Goal: Navigation & Orientation: Find specific page/section

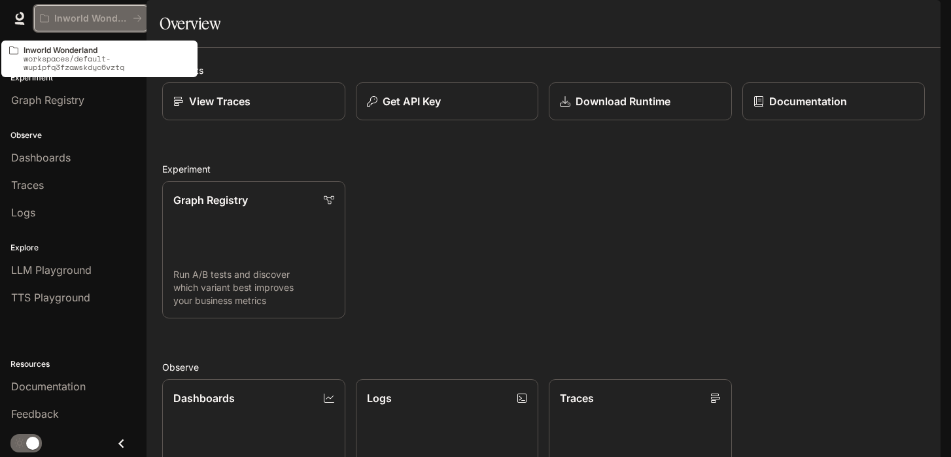
click at [99, 22] on p "Inworld Wonderland" at bounding box center [90, 18] width 73 height 11
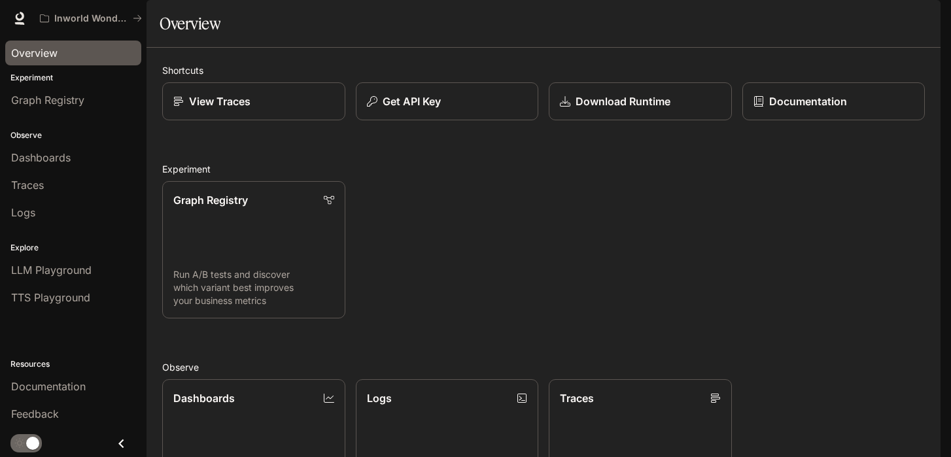
click at [65, 55] on div "Overview" at bounding box center [73, 53] width 124 height 16
click at [932, 22] on button "button" at bounding box center [922, 18] width 26 height 26
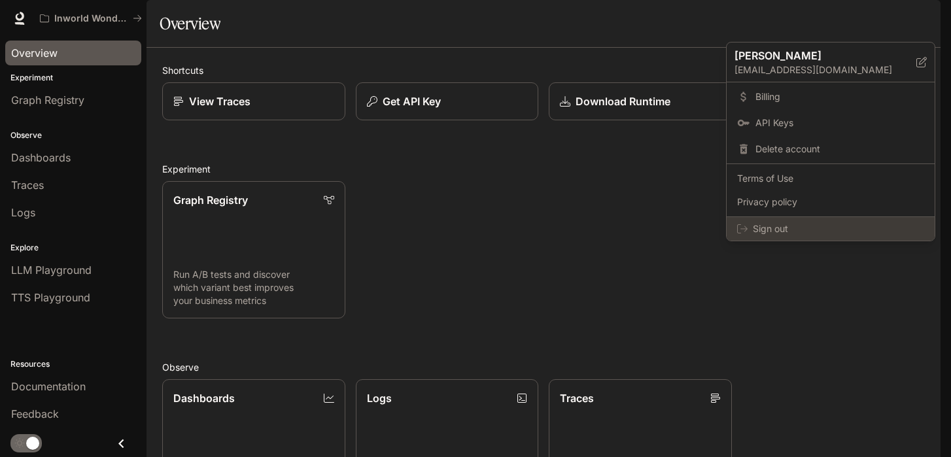
click at [812, 230] on span "Sign out" at bounding box center [838, 228] width 171 height 13
